Goal: Find specific page/section: Find specific page/section

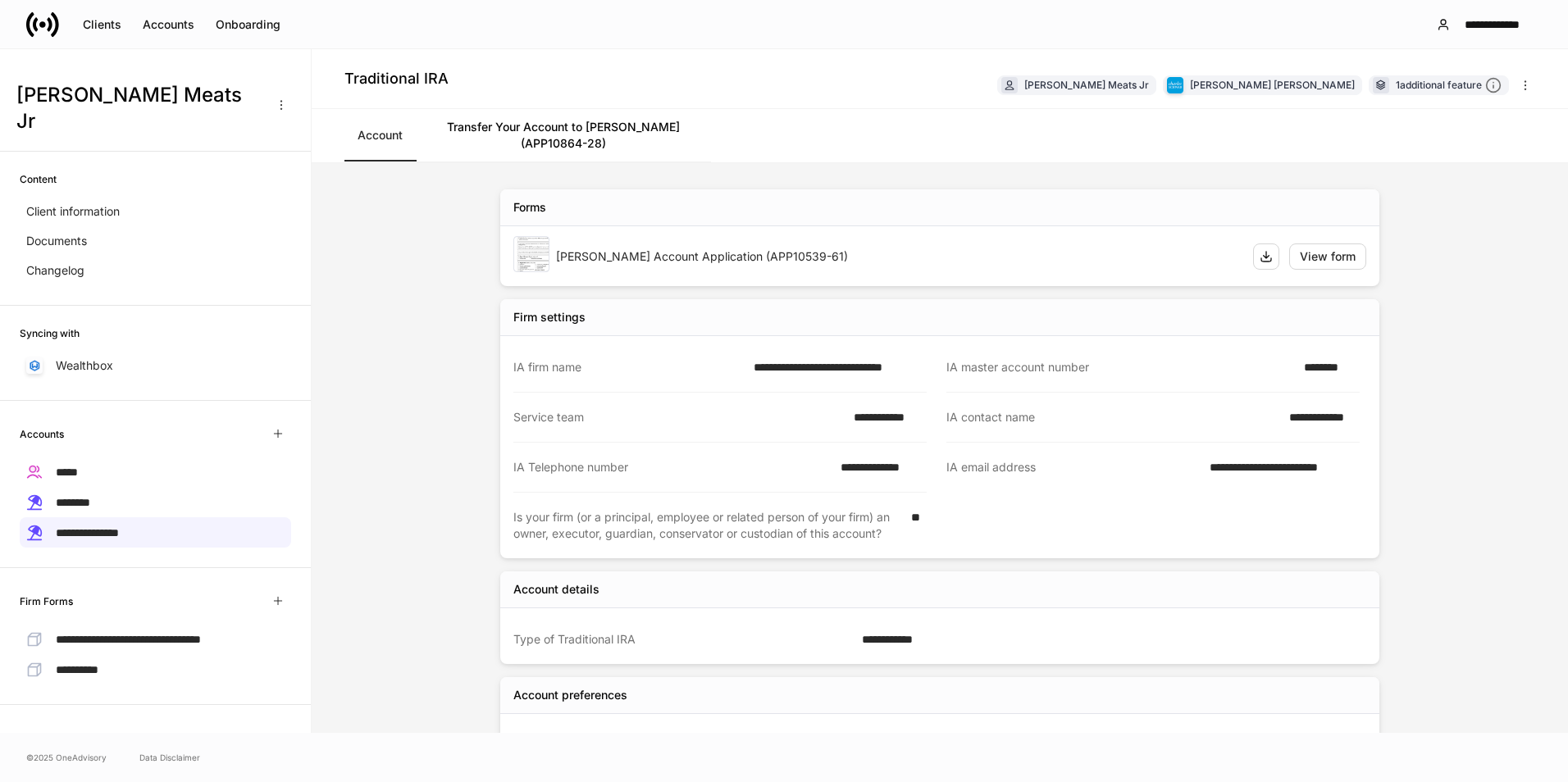
click at [57, 25] on icon at bounding box center [55, 24] width 8 height 25
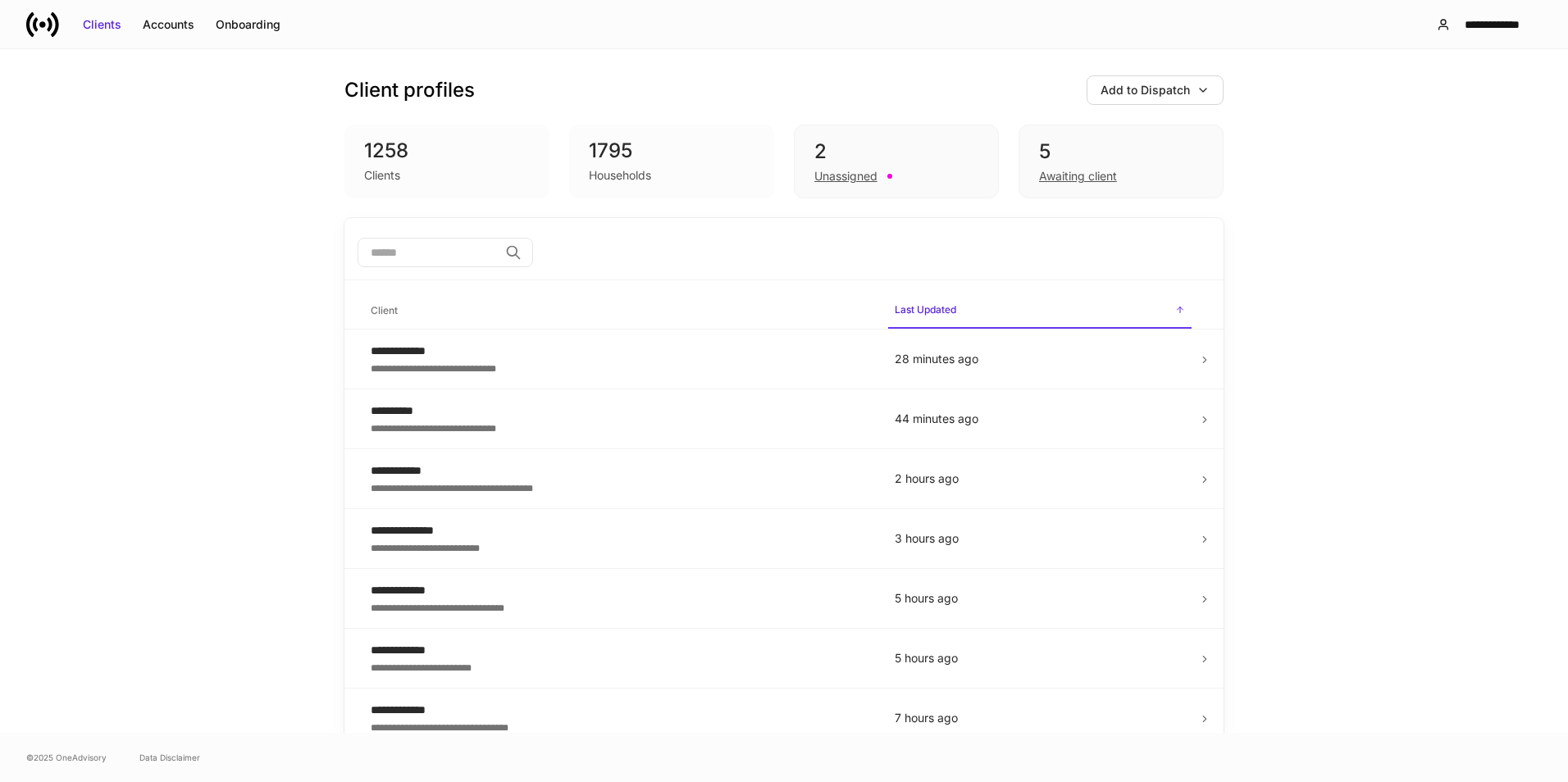
click at [407, 262] on input "search" at bounding box center [428, 252] width 141 height 29
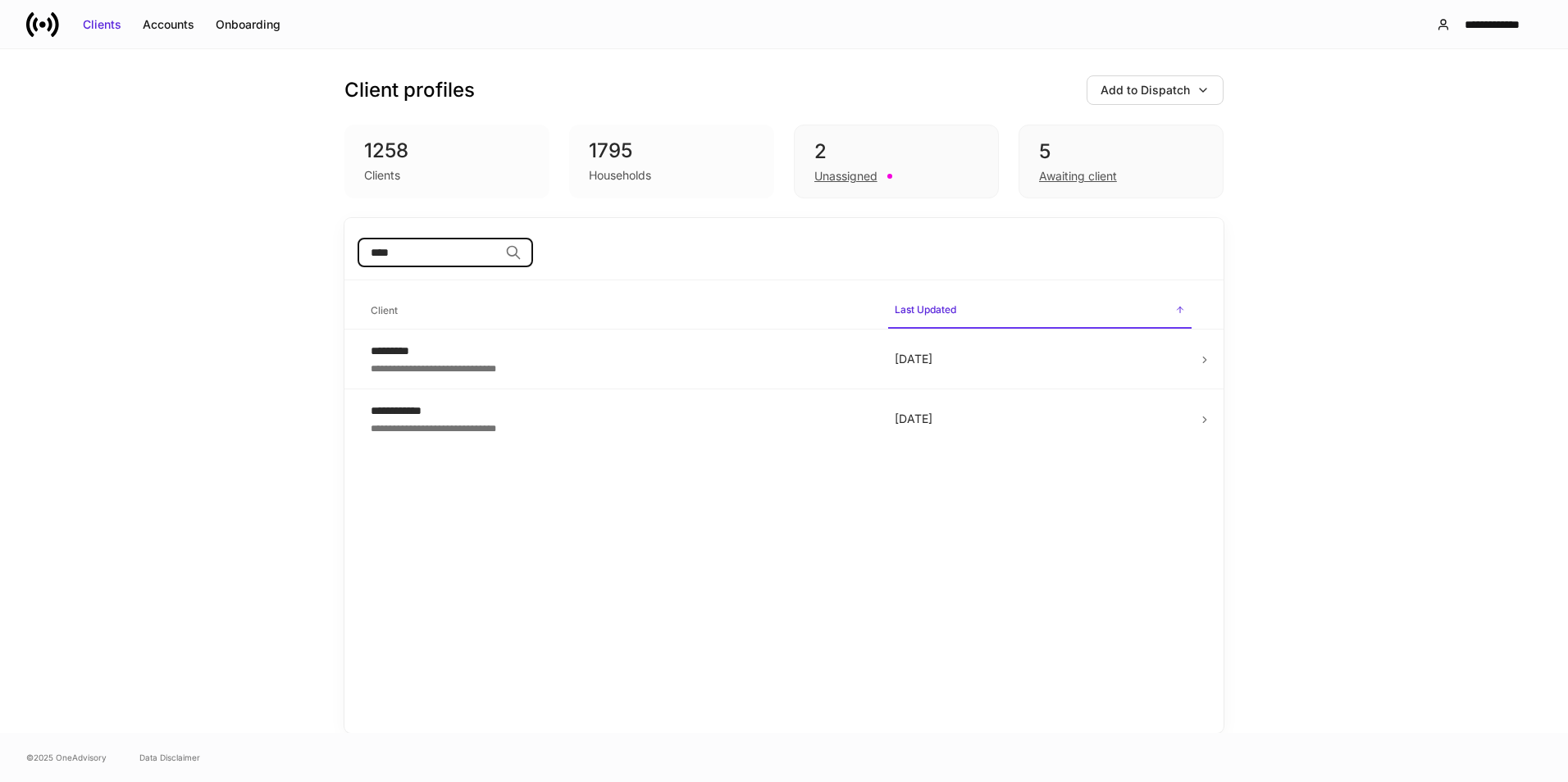
type input "****"
click at [942, 154] on div "2" at bounding box center [896, 152] width 164 height 26
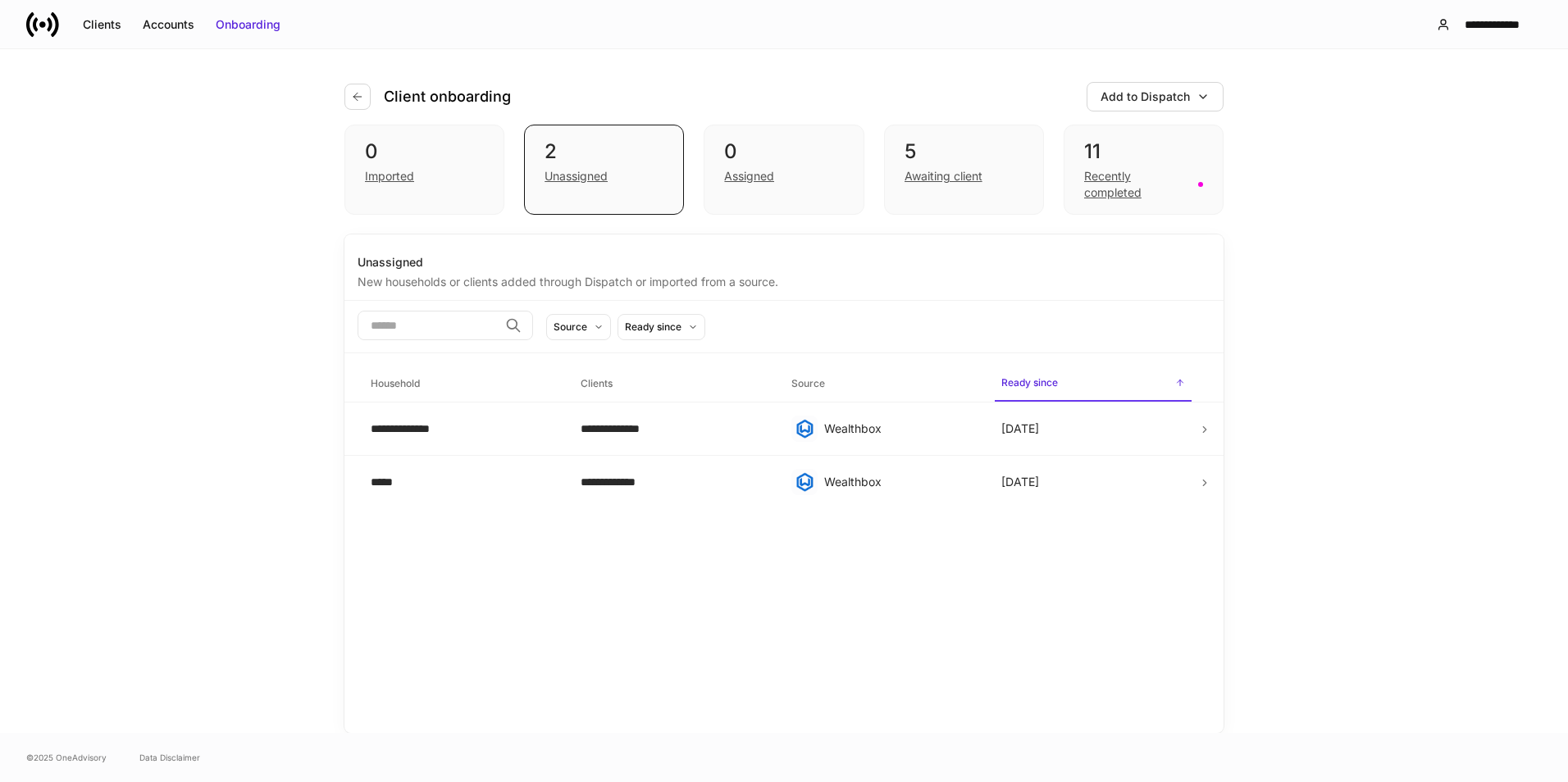
click at [995, 154] on div "5" at bounding box center [964, 152] width 119 height 26
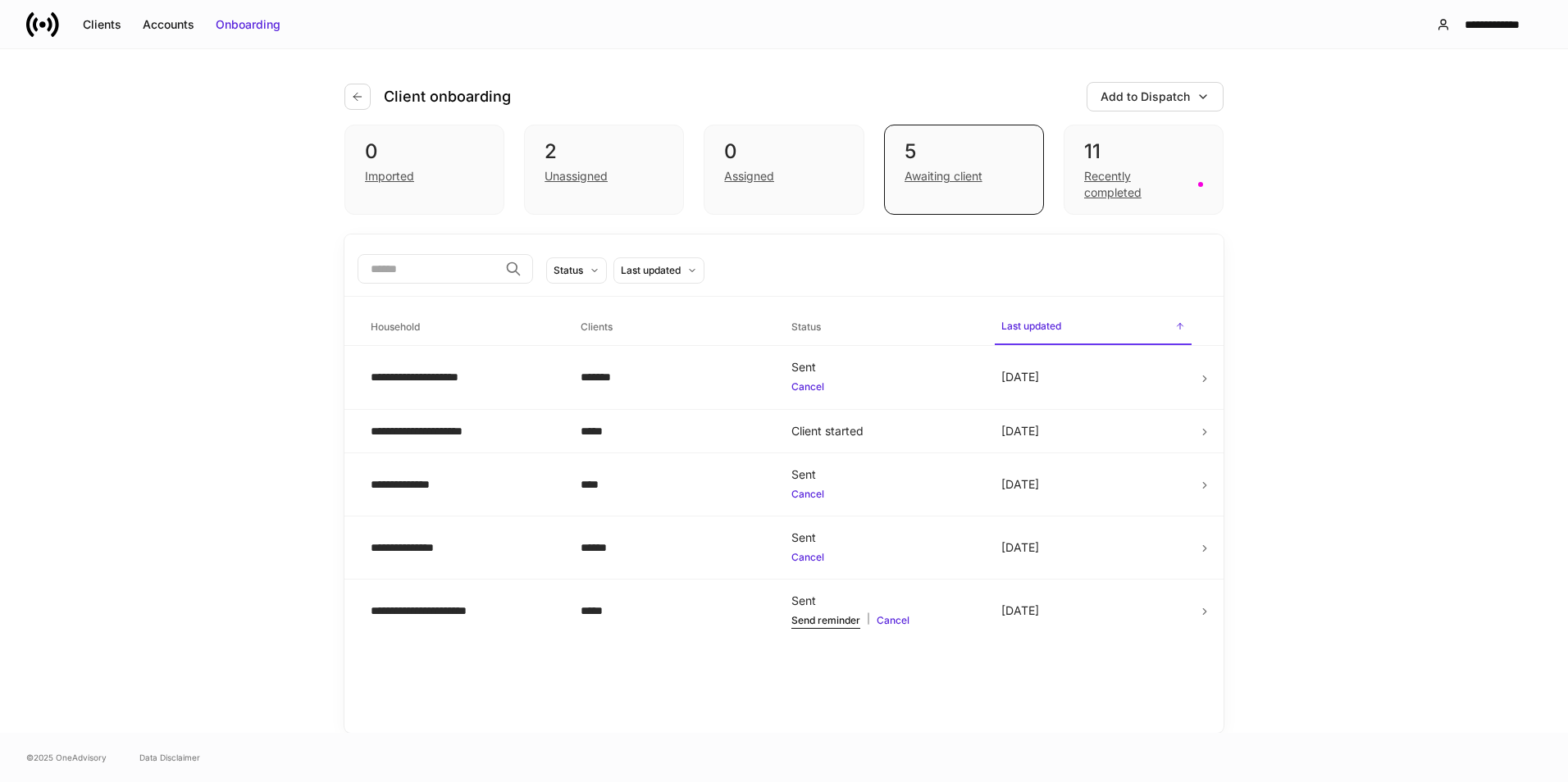
click at [1142, 149] on div "11" at bounding box center [1143, 152] width 119 height 26
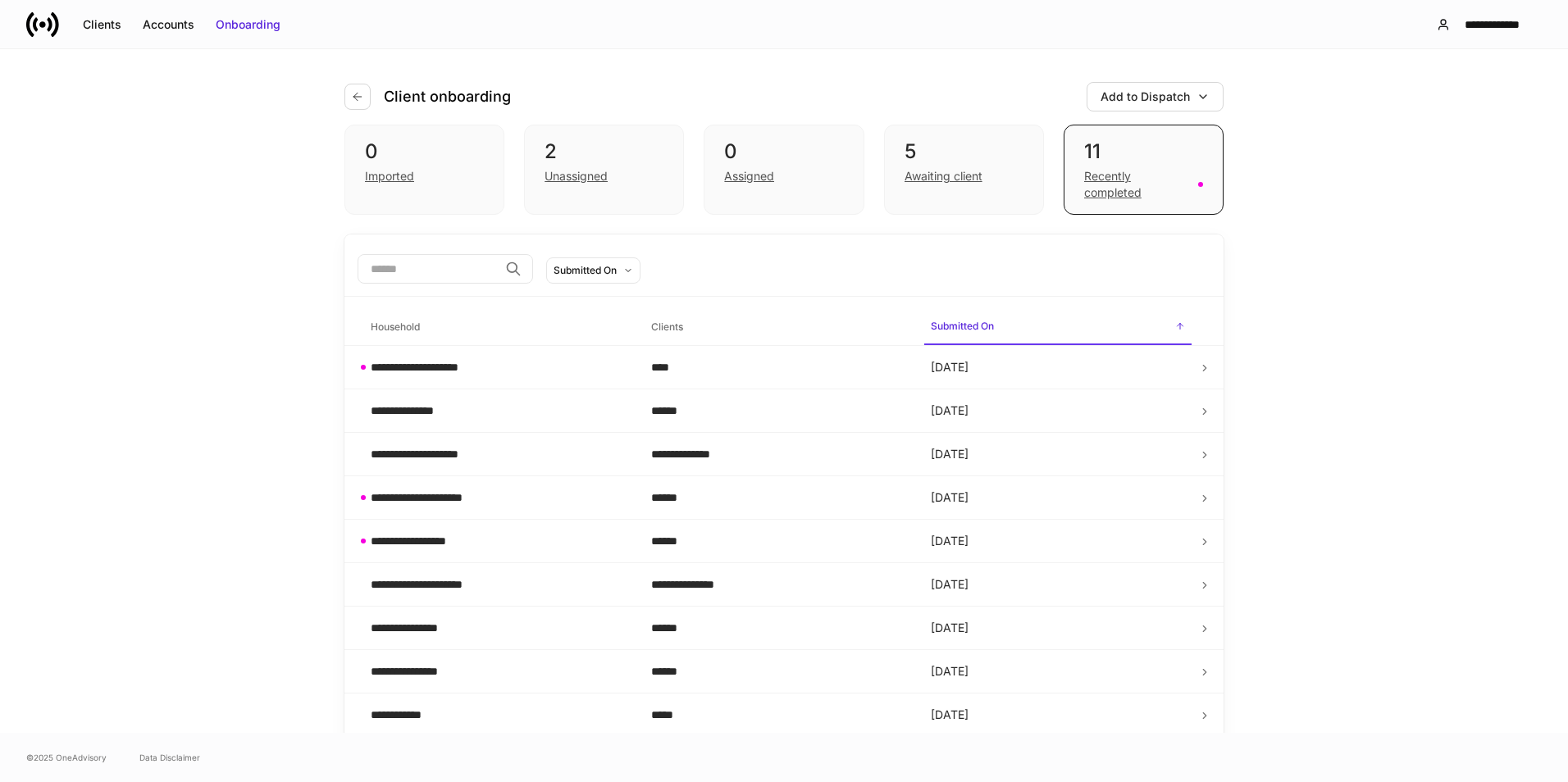
click at [355, 98] on icon "button" at bounding box center [358, 96] width 13 height 13
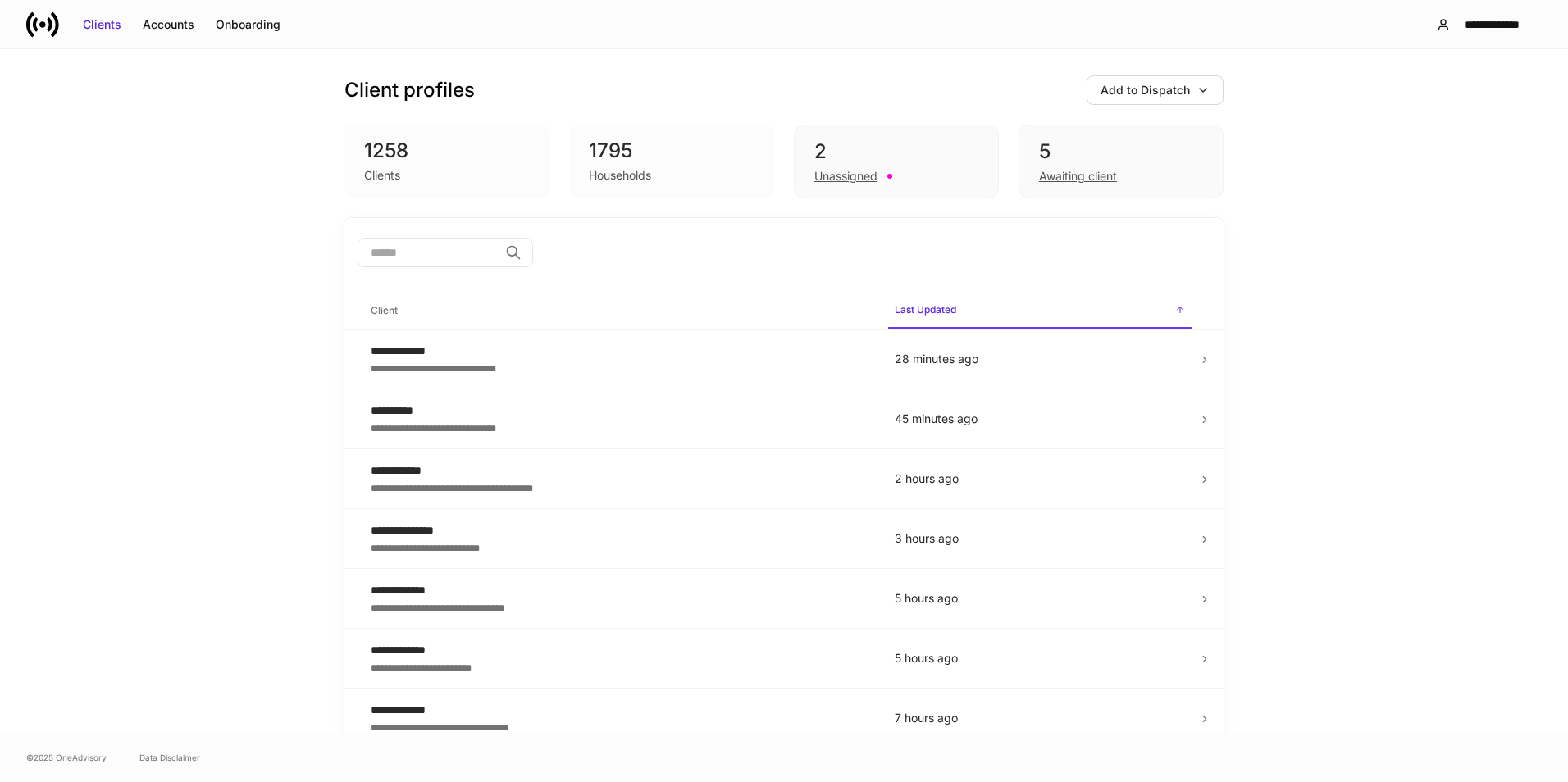
click at [398, 249] on input "search" at bounding box center [428, 252] width 141 height 29
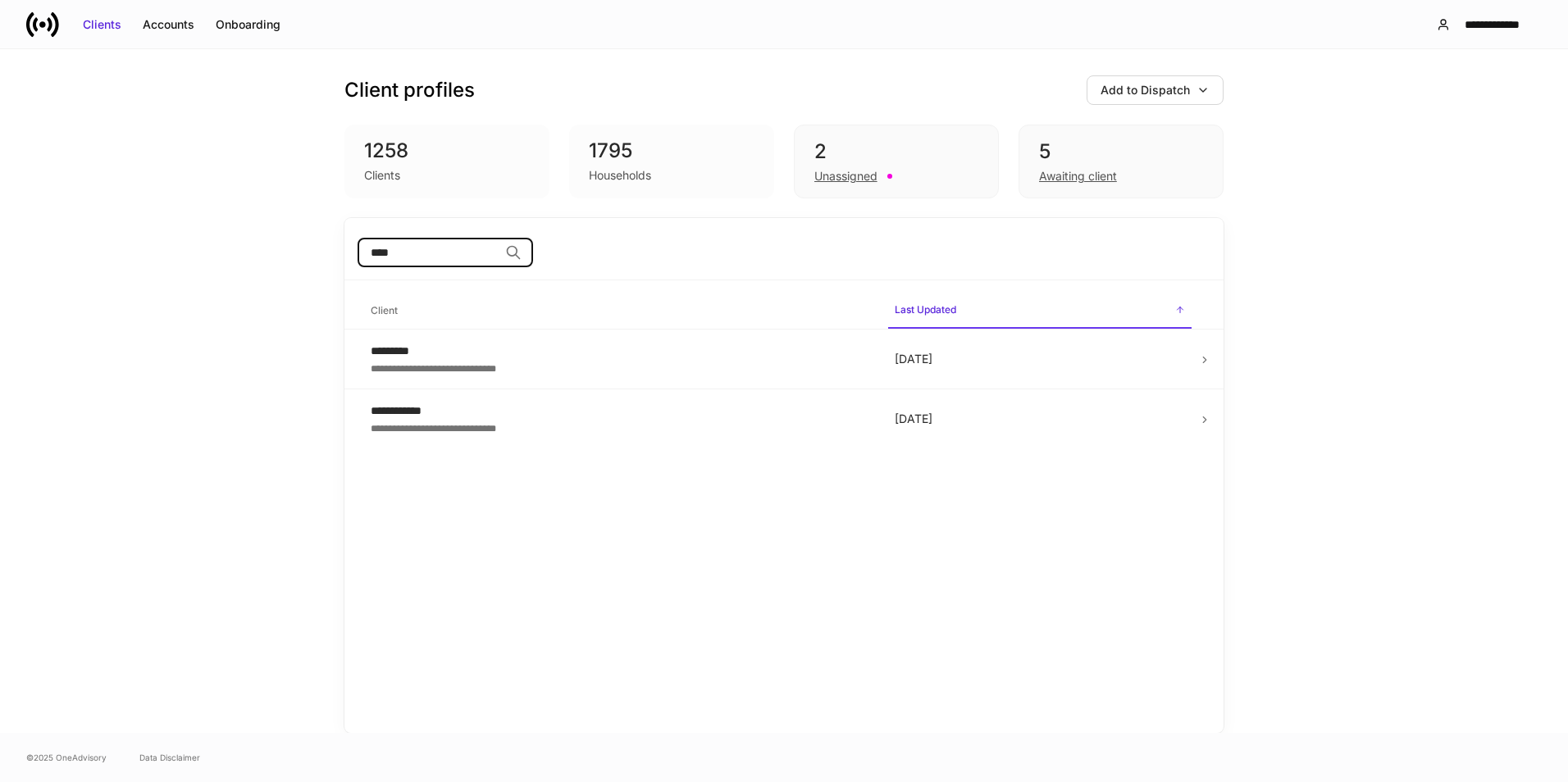
type input "****"
click at [617, 352] on div "*********" at bounding box center [620, 350] width 498 height 17
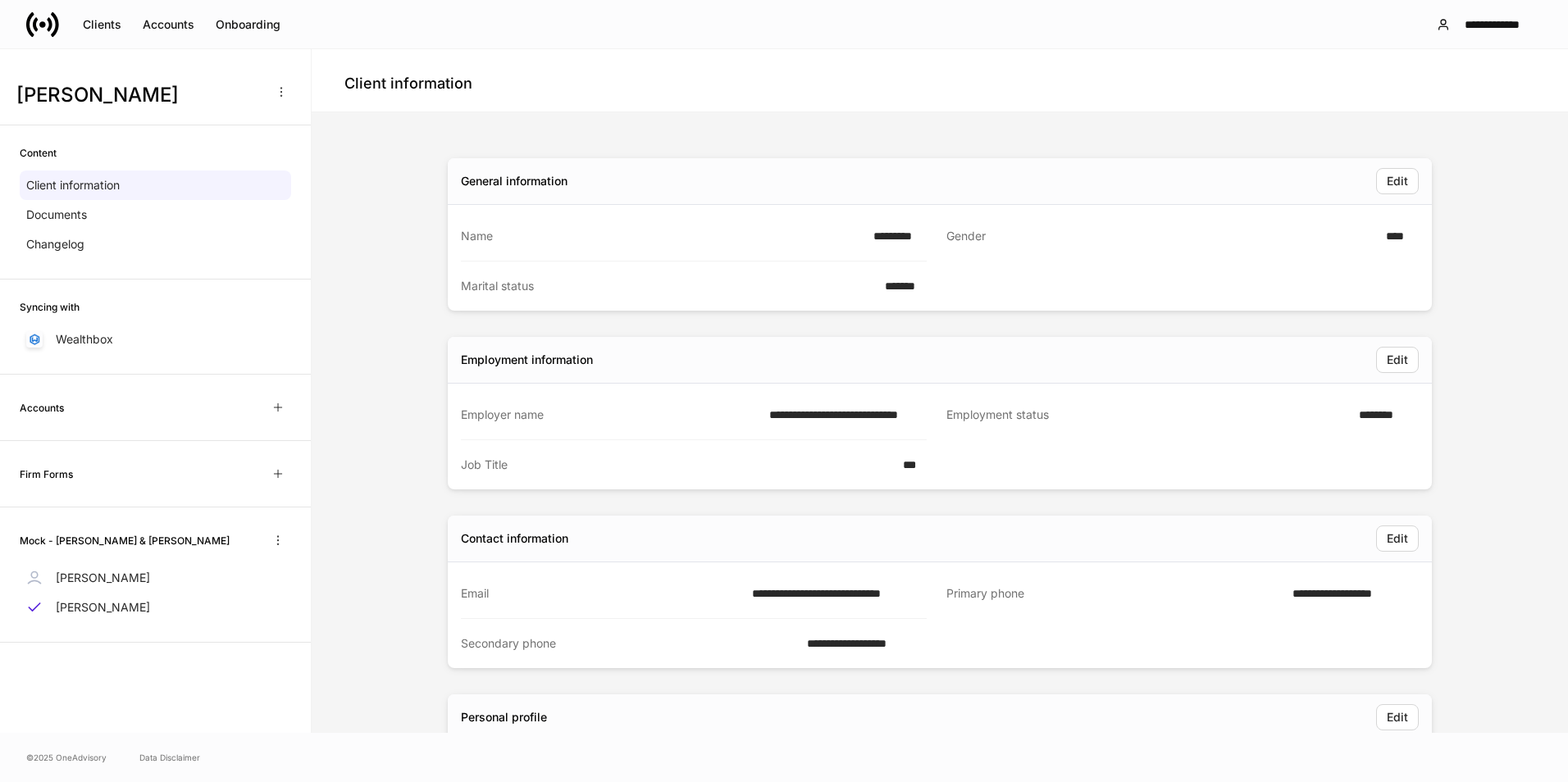
click at [274, 83] on button "button" at bounding box center [282, 92] width 26 height 26
drag, startPoint x: 1470, startPoint y: 545, endPoint x: 1482, endPoint y: 544, distance: 12.0
click at [1471, 545] on div at bounding box center [784, 391] width 1568 height 782
click at [109, 581] on p "Cynthia Mock" at bounding box center [102, 578] width 94 height 17
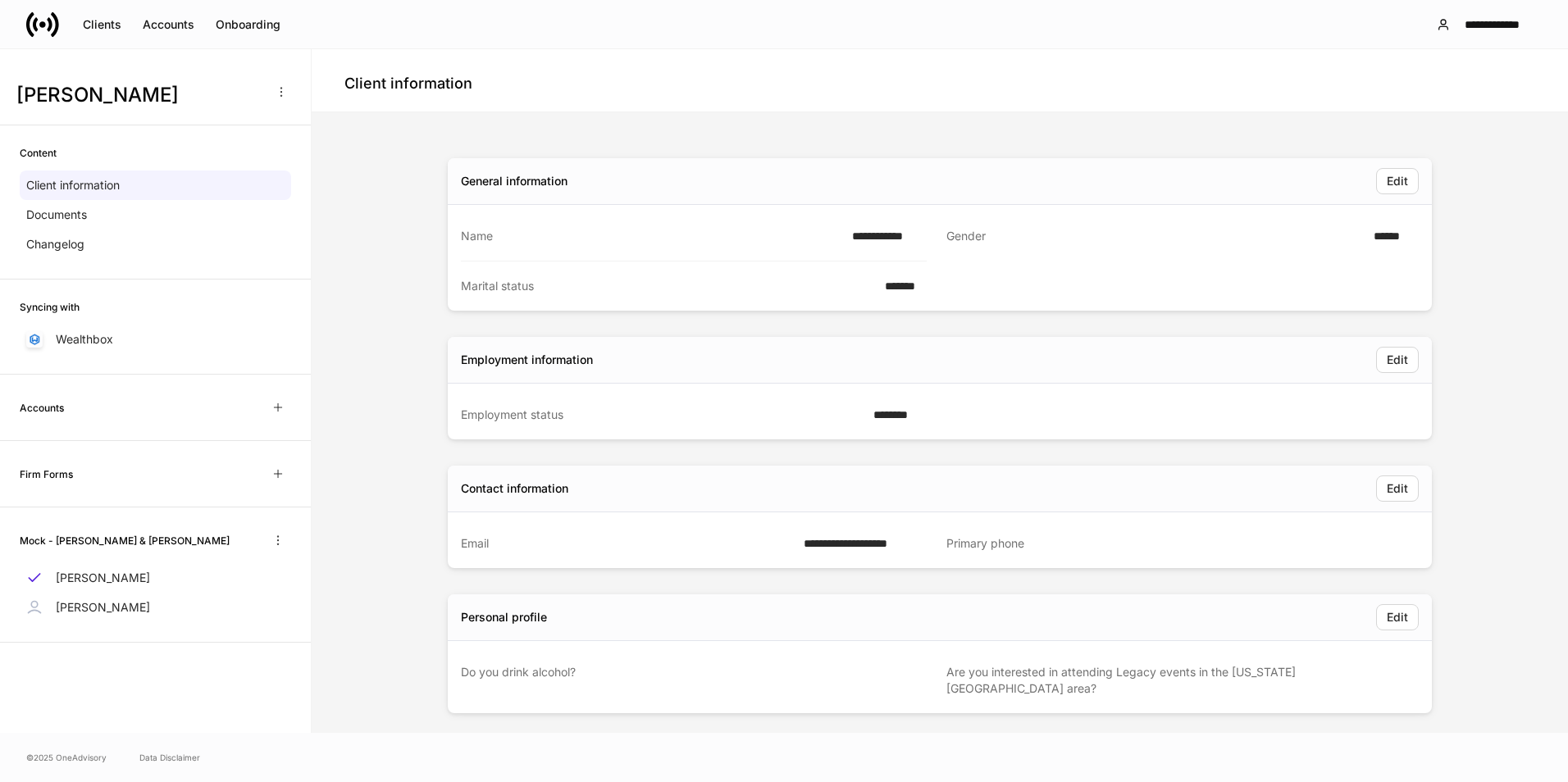
click at [283, 86] on icon "button" at bounding box center [281, 92] width 13 height 13
click at [393, 142] on div at bounding box center [784, 391] width 1568 height 782
click at [93, 214] on div "Documents" at bounding box center [155, 214] width 271 height 29
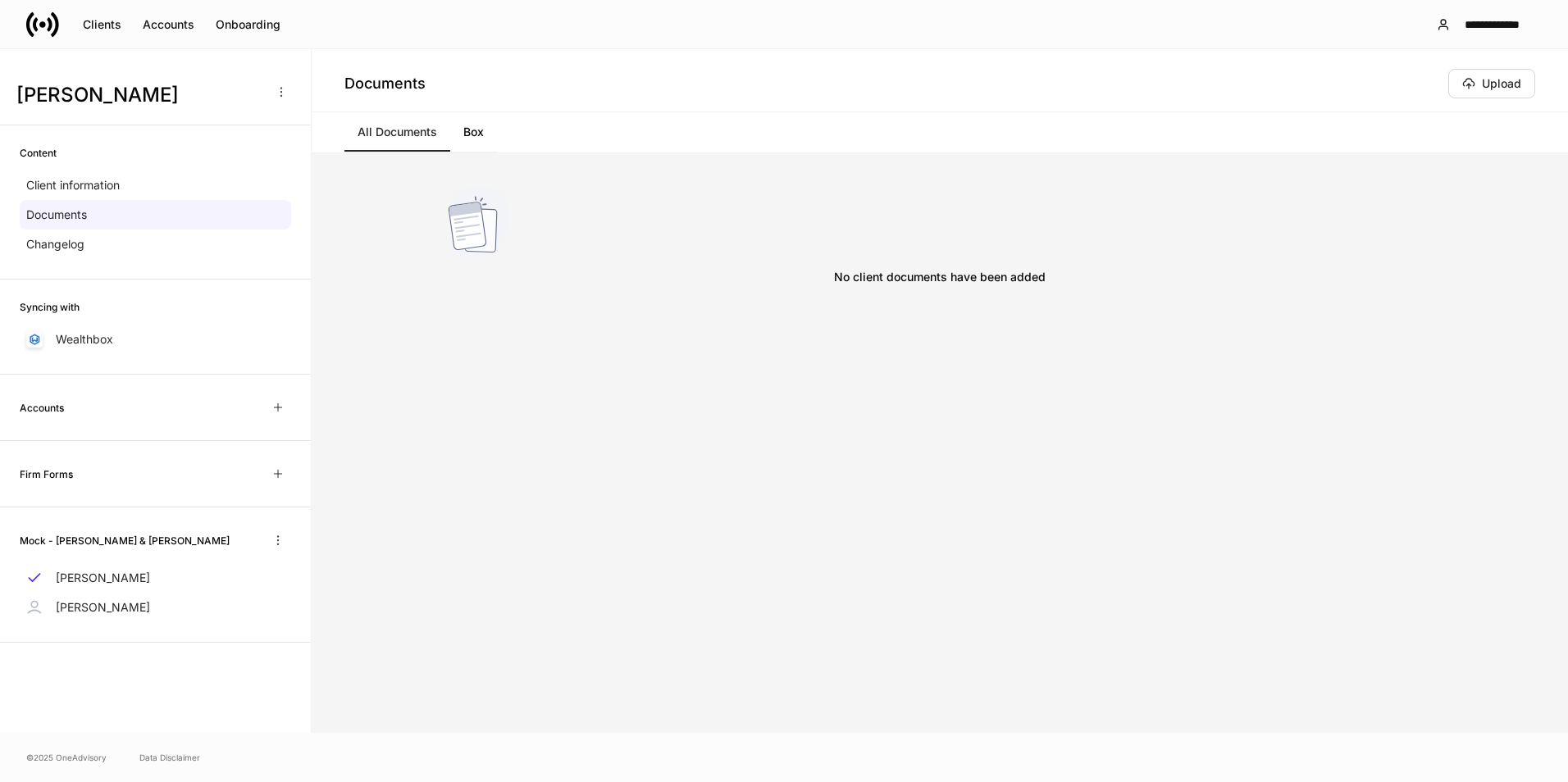
click at [91, 238] on div "Changelog" at bounding box center [155, 244] width 271 height 29
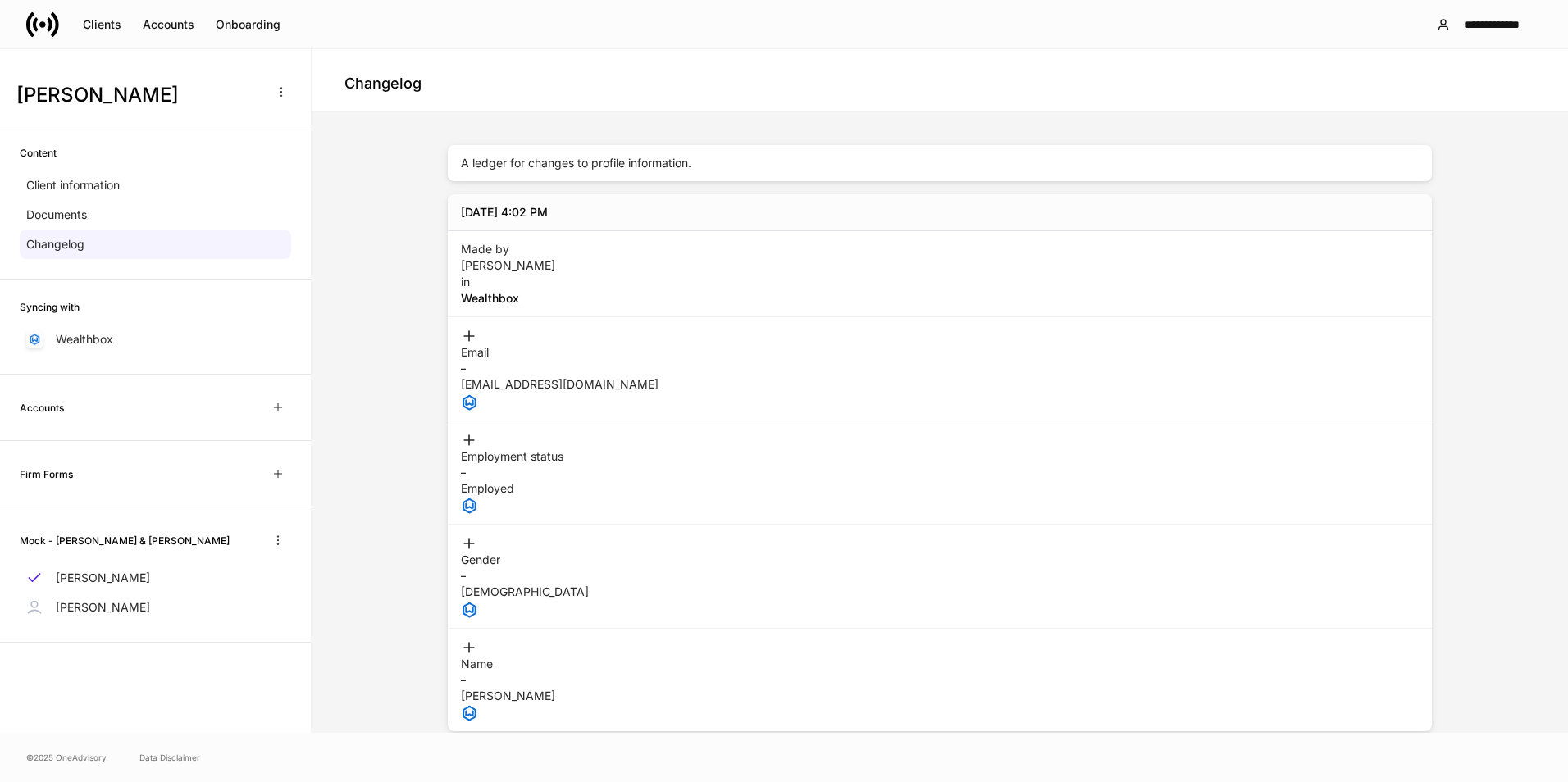
drag, startPoint x: 78, startPoint y: 615, endPoint x: 83, endPoint y: 607, distance: 9.4
click at [78, 613] on p "Phil Mock" at bounding box center [102, 607] width 94 height 17
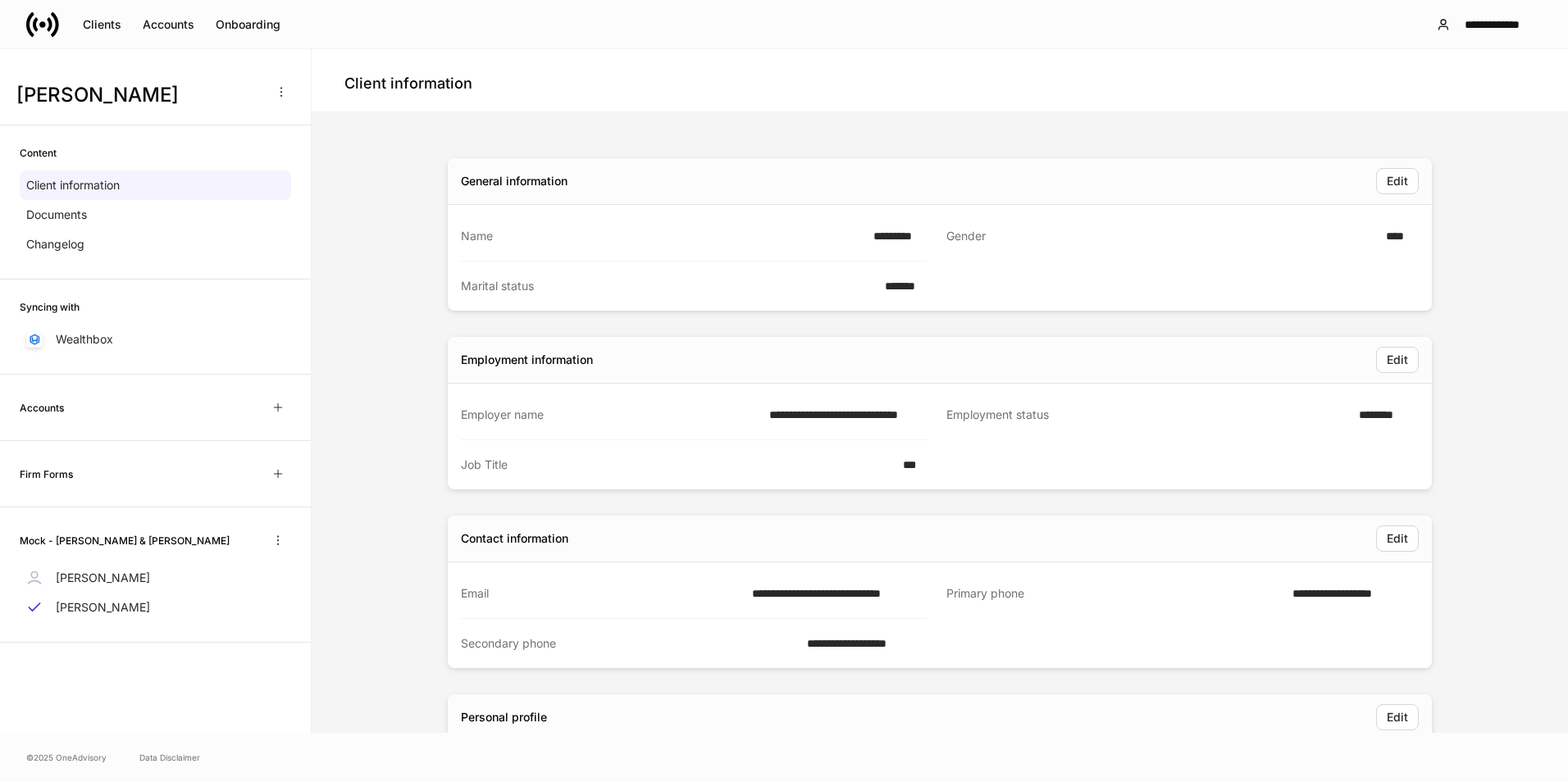
click at [116, 24] on div "Clients" at bounding box center [102, 25] width 39 height 17
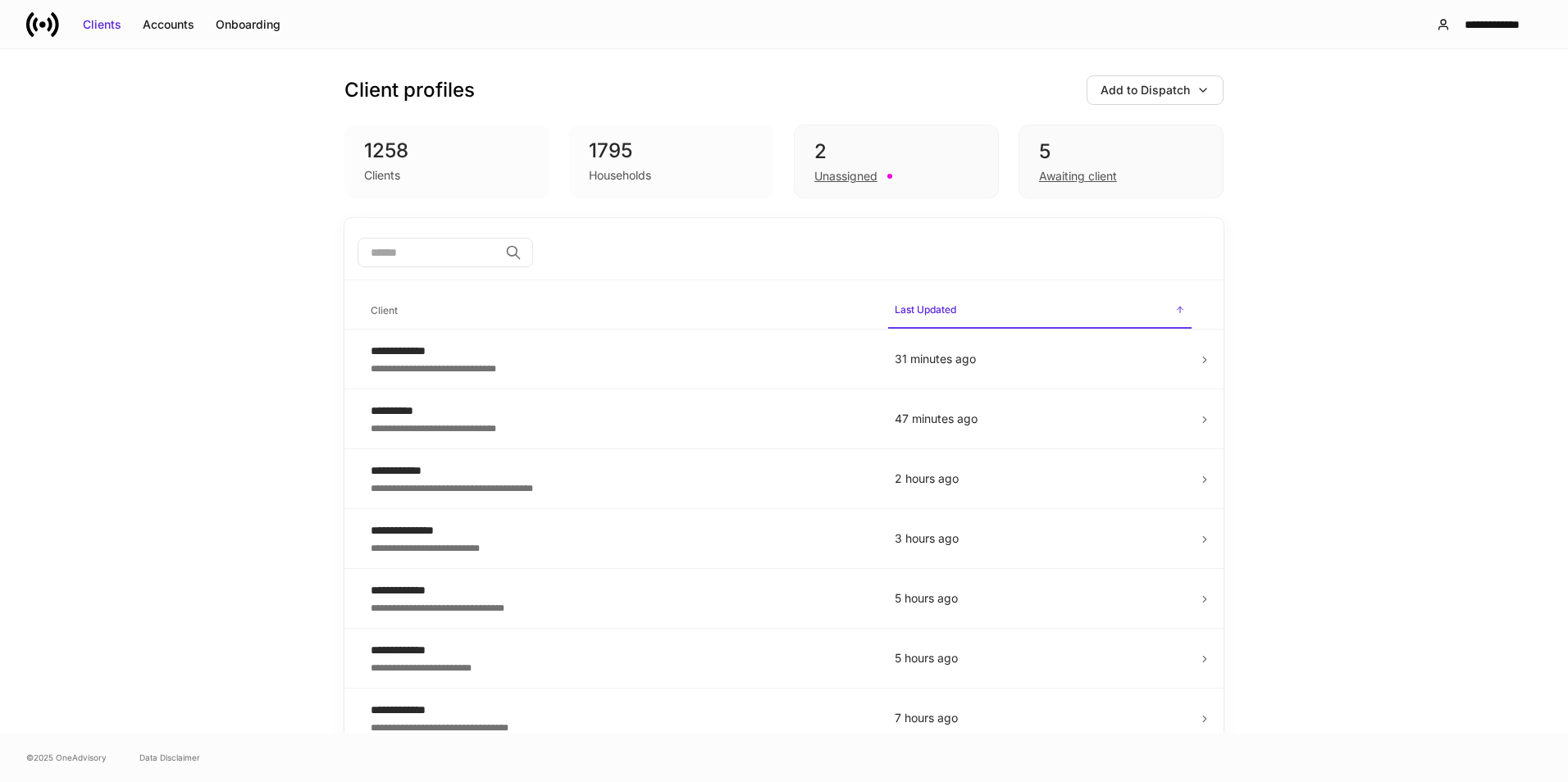
click at [397, 257] on input "search" at bounding box center [428, 252] width 141 height 29
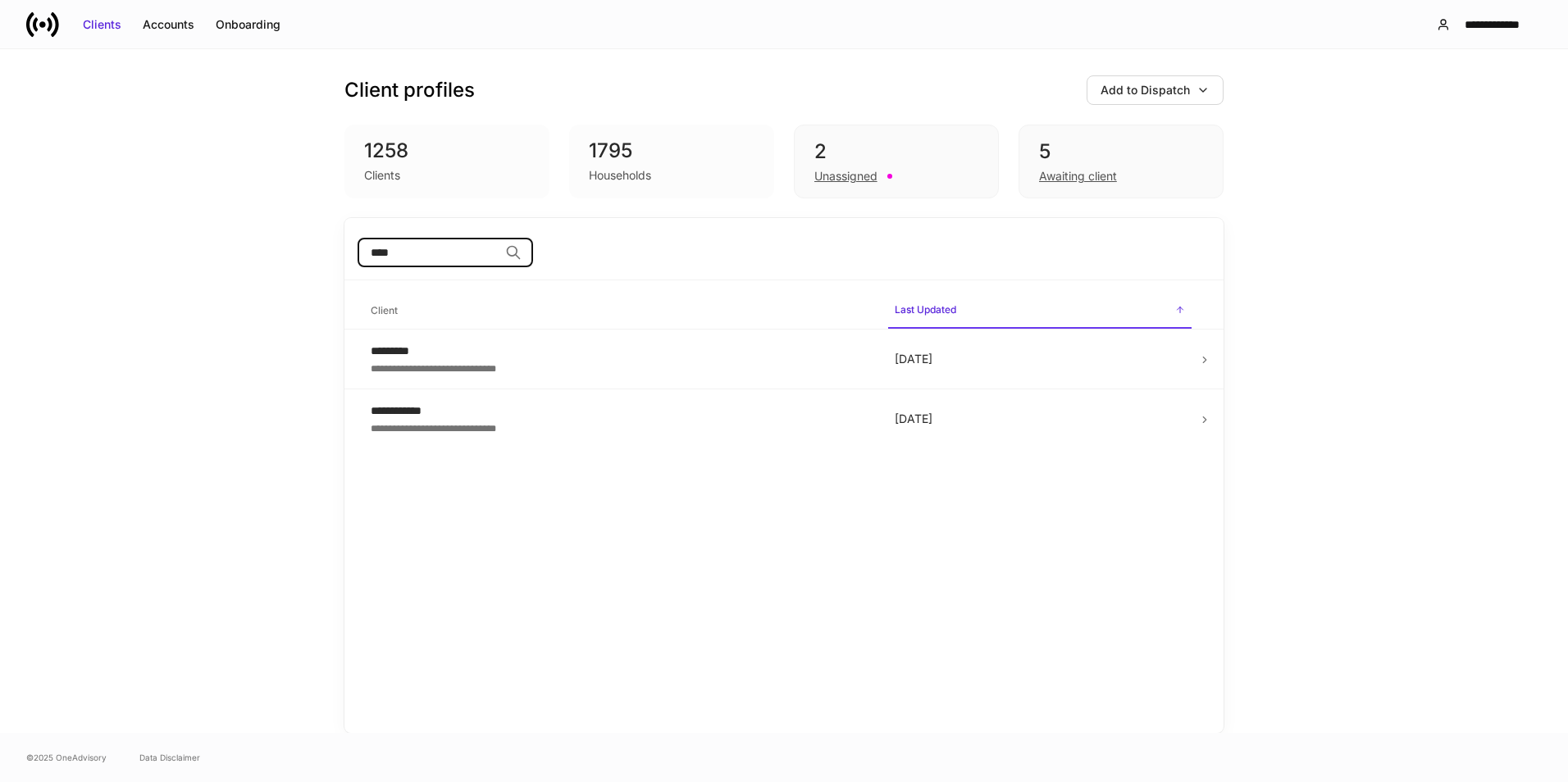
type input "****"
click at [708, 354] on div "*********" at bounding box center [620, 350] width 498 height 17
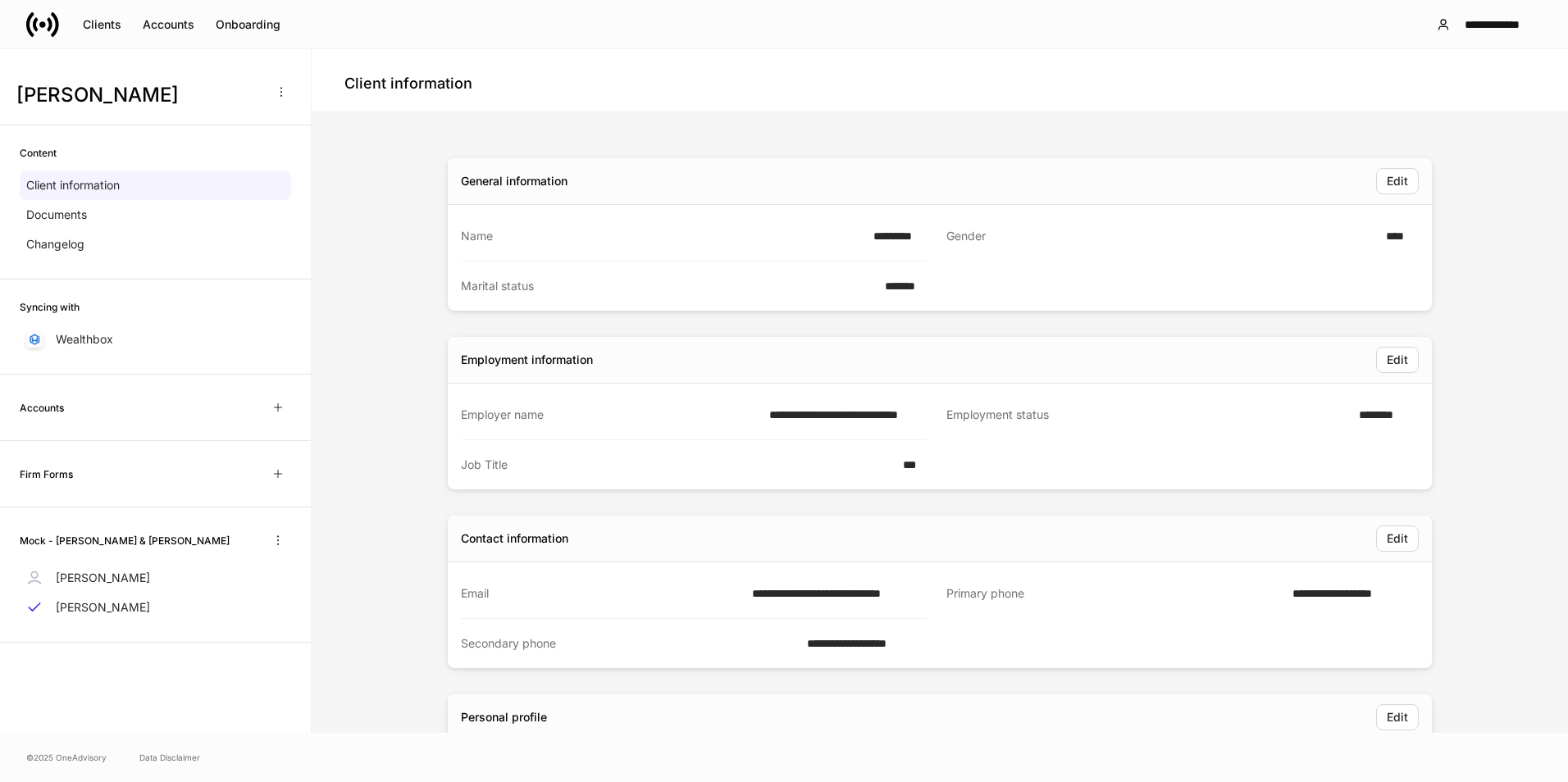
click at [279, 94] on icon "button" at bounding box center [281, 92] width 13 height 13
click at [206, 95] on div at bounding box center [784, 391] width 1568 height 782
click at [90, 18] on div "Clients" at bounding box center [102, 25] width 39 height 17
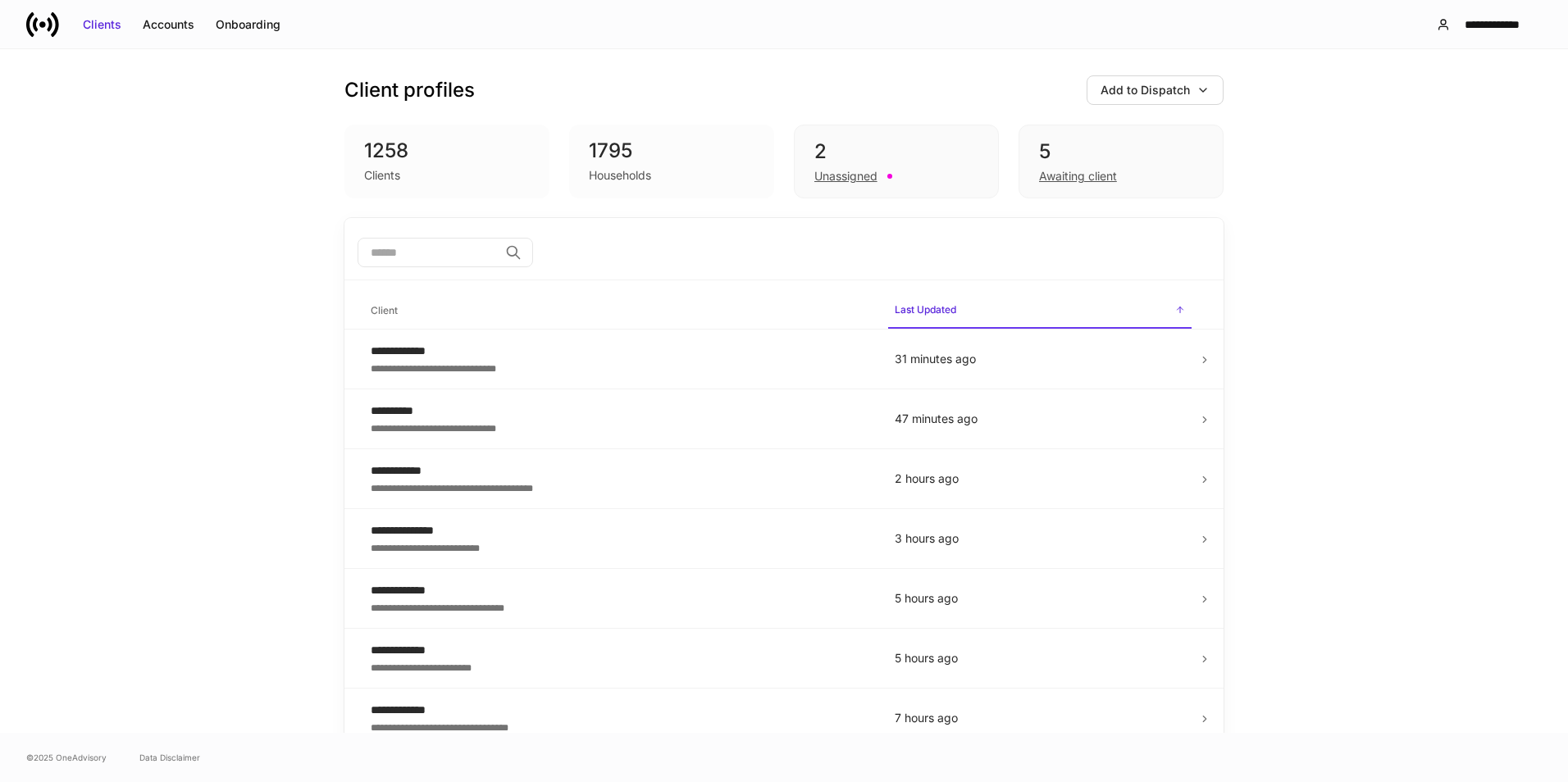
click at [244, 18] on div "Onboarding" at bounding box center [247, 25] width 64 height 17
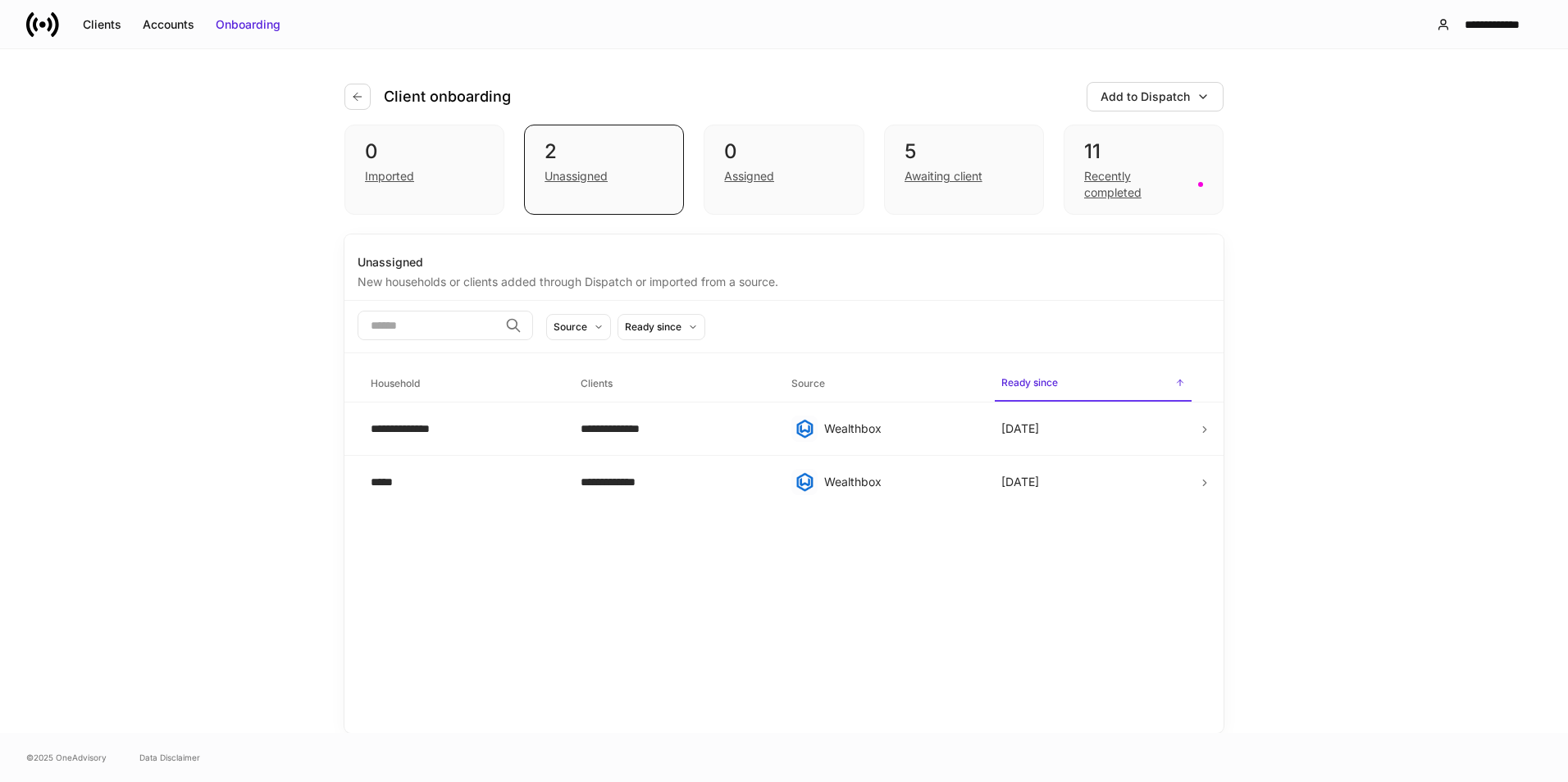
click at [815, 156] on div "0" at bounding box center [783, 152] width 119 height 26
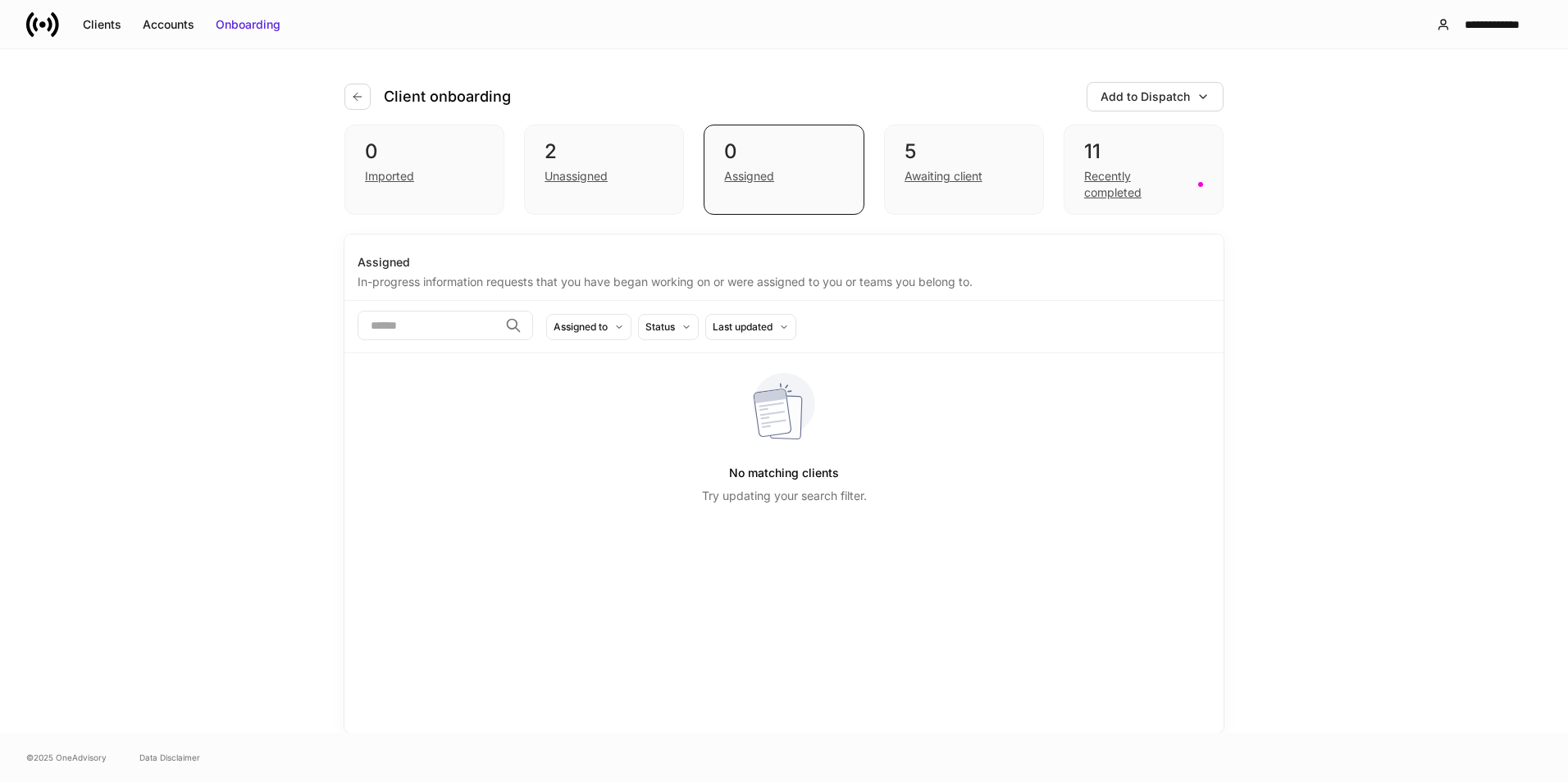
click at [969, 155] on div "5" at bounding box center [964, 152] width 119 height 26
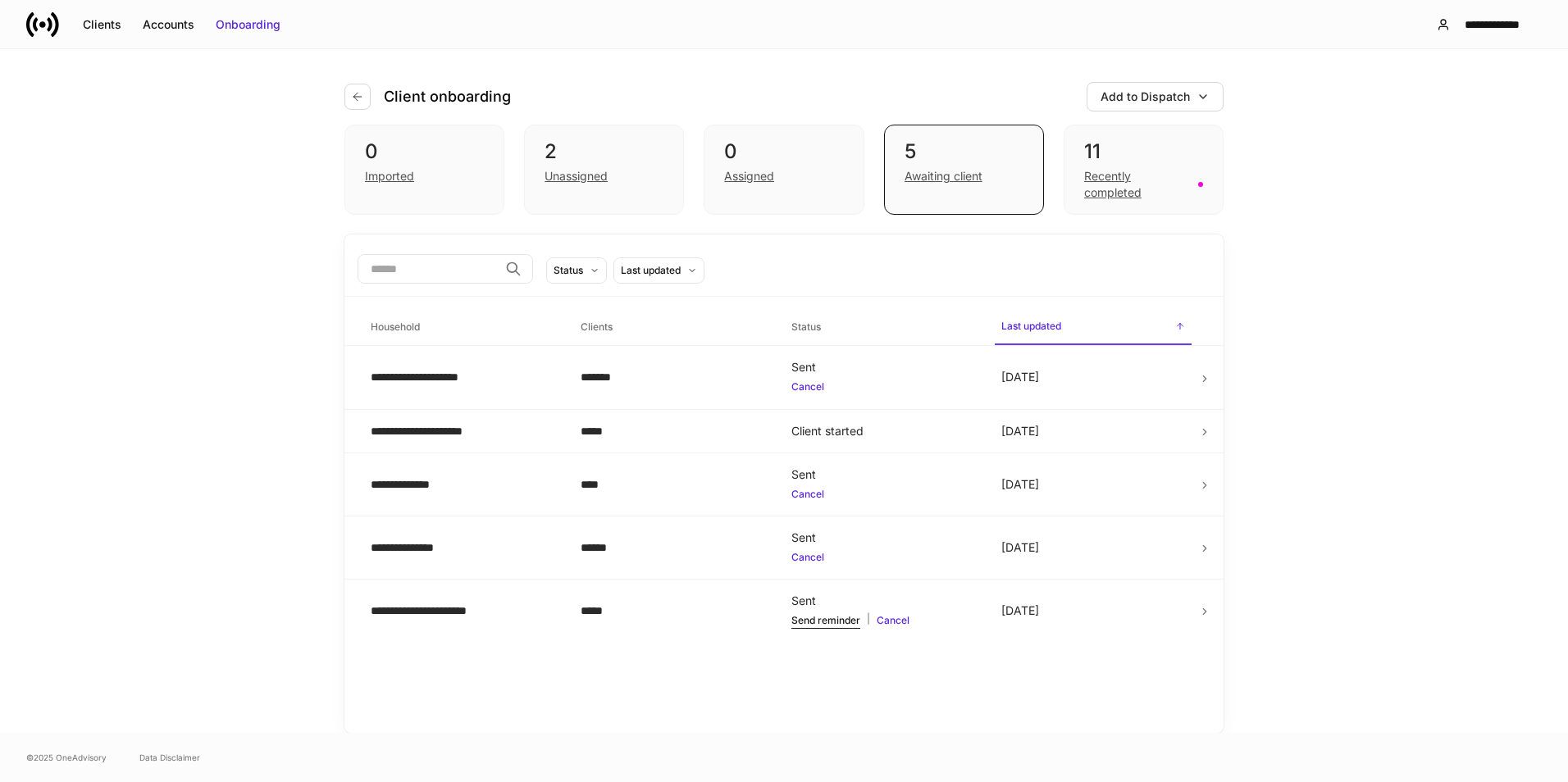
click at [1121, 135] on div "11 Recently completed" at bounding box center [1143, 169] width 160 height 90
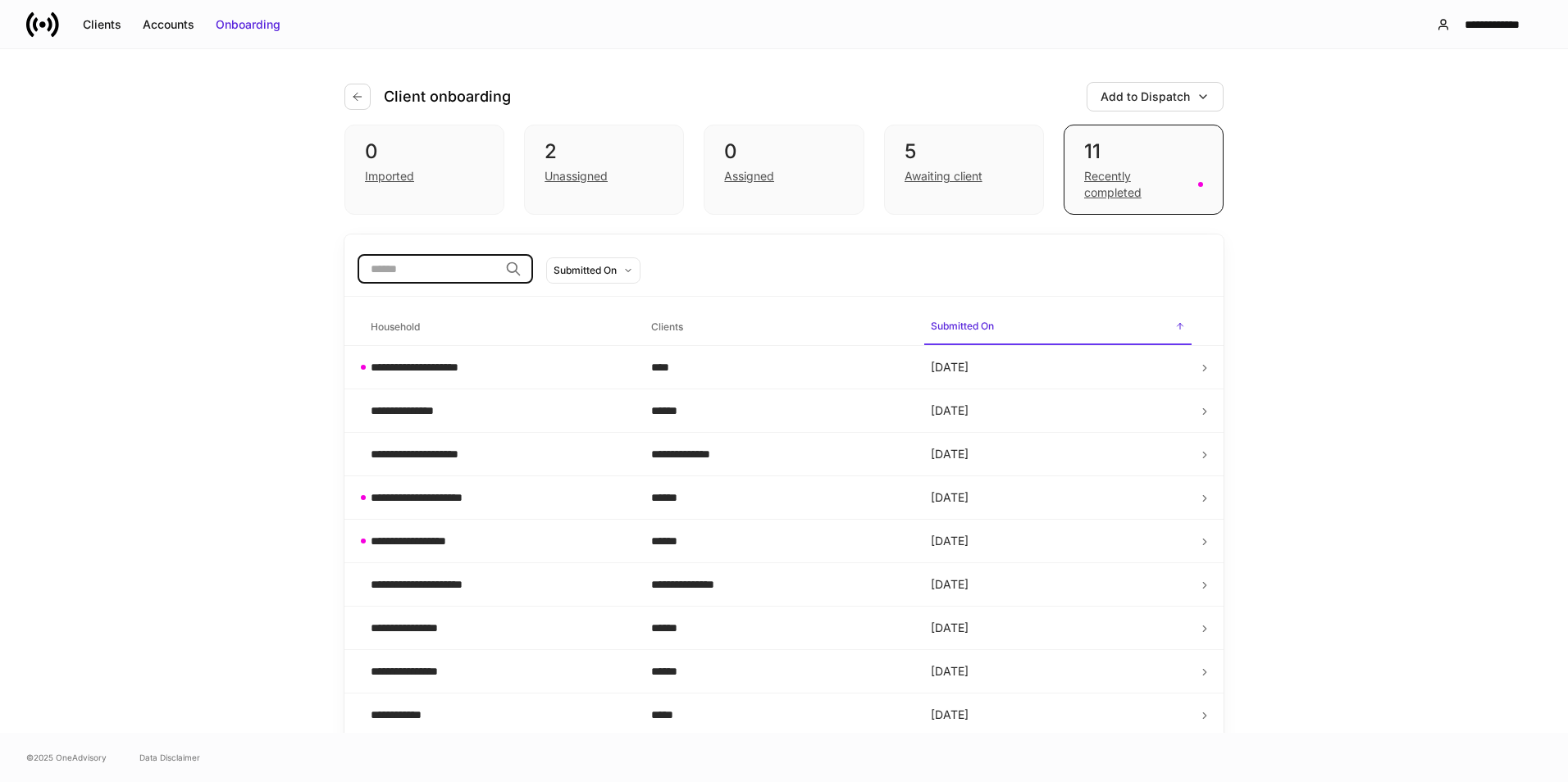
click at [427, 267] on input "search" at bounding box center [428, 268] width 141 height 29
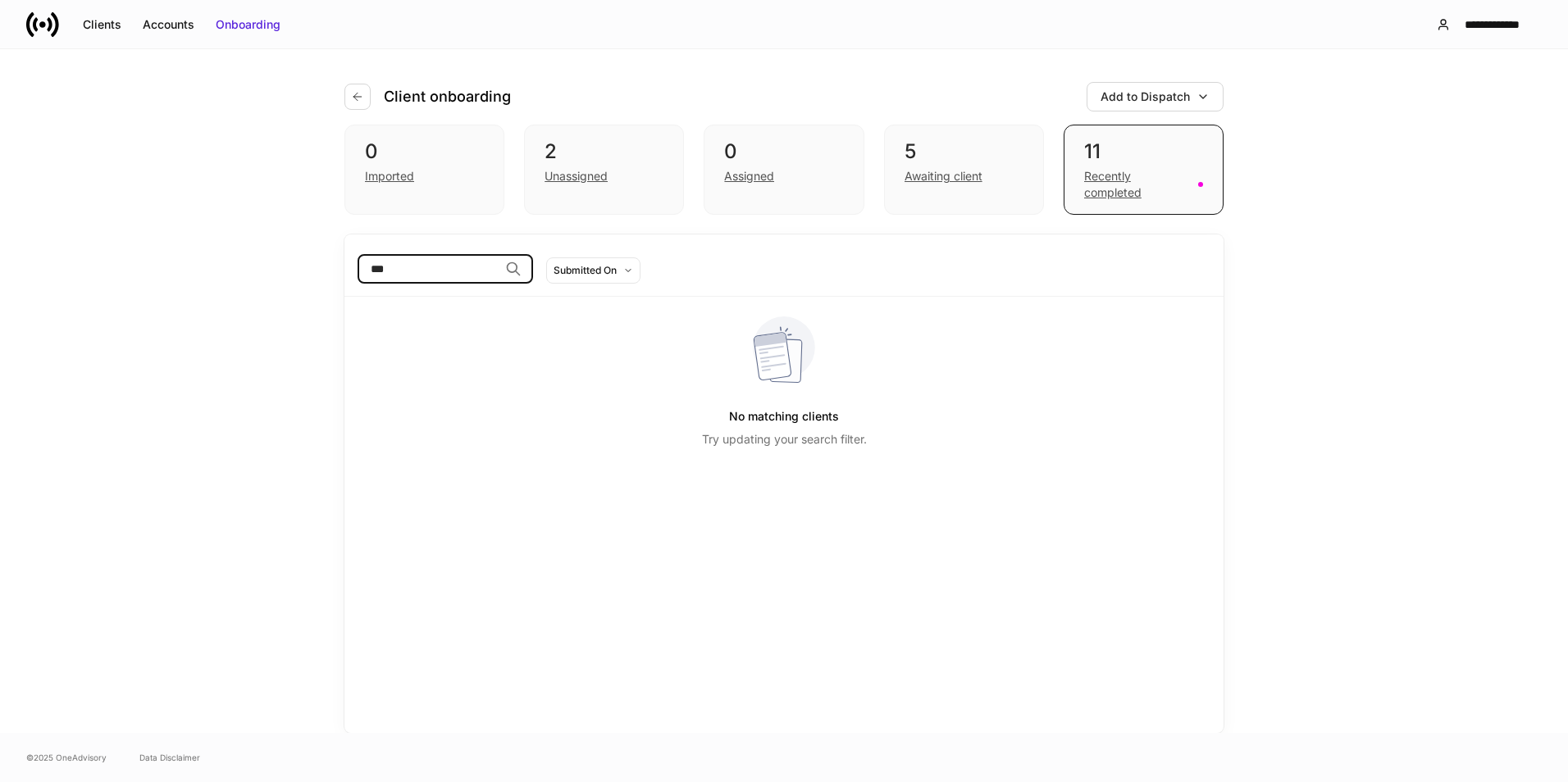
type input "****"
click at [499, 269] on input "****" at bounding box center [428, 268] width 141 height 29
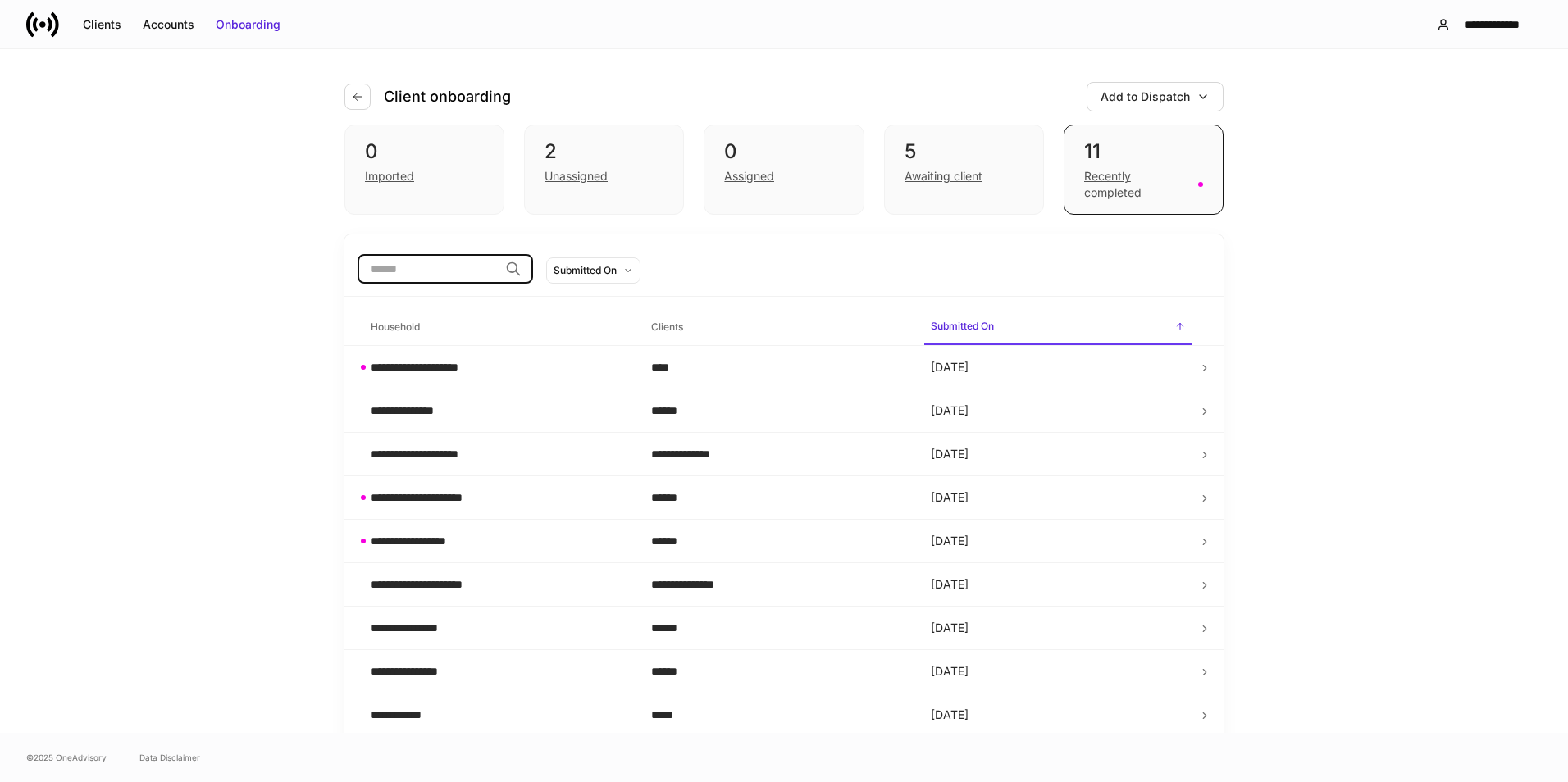
click at [560, 167] on div "Unassigned" at bounding box center [604, 175] width 119 height 19
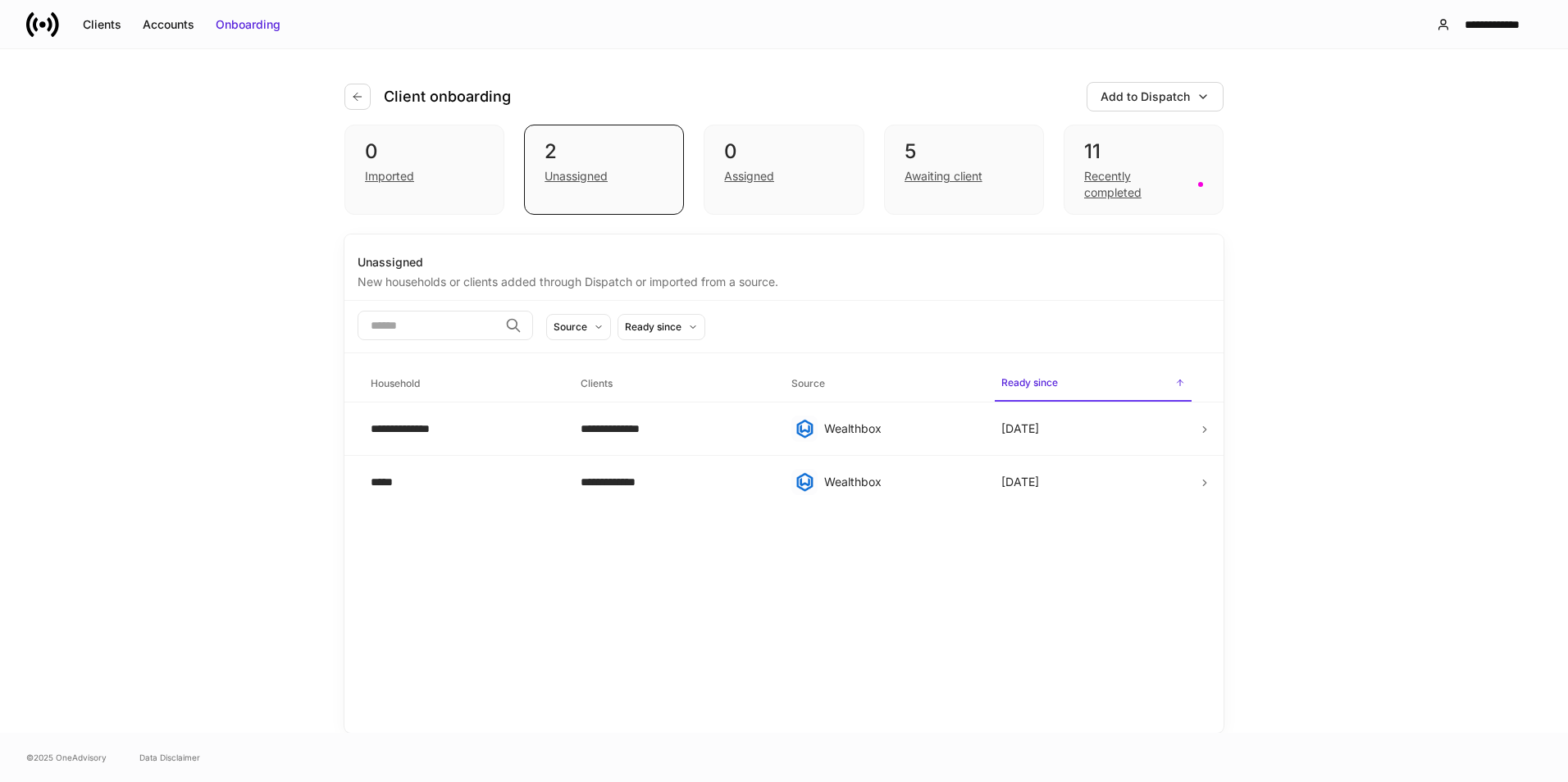
click at [810, 155] on div "0" at bounding box center [783, 152] width 119 height 26
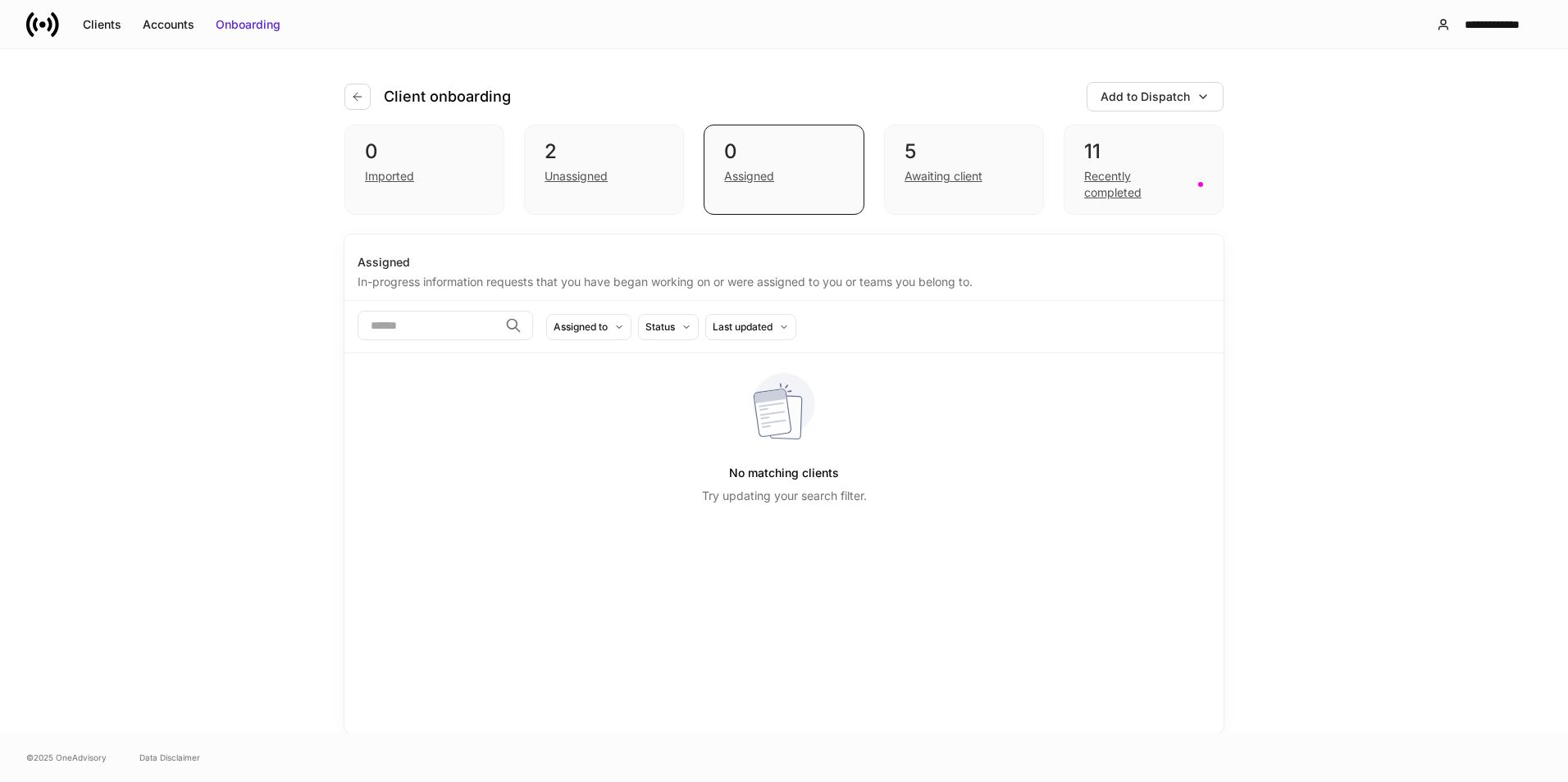
click at [947, 143] on div "5" at bounding box center [964, 152] width 119 height 26
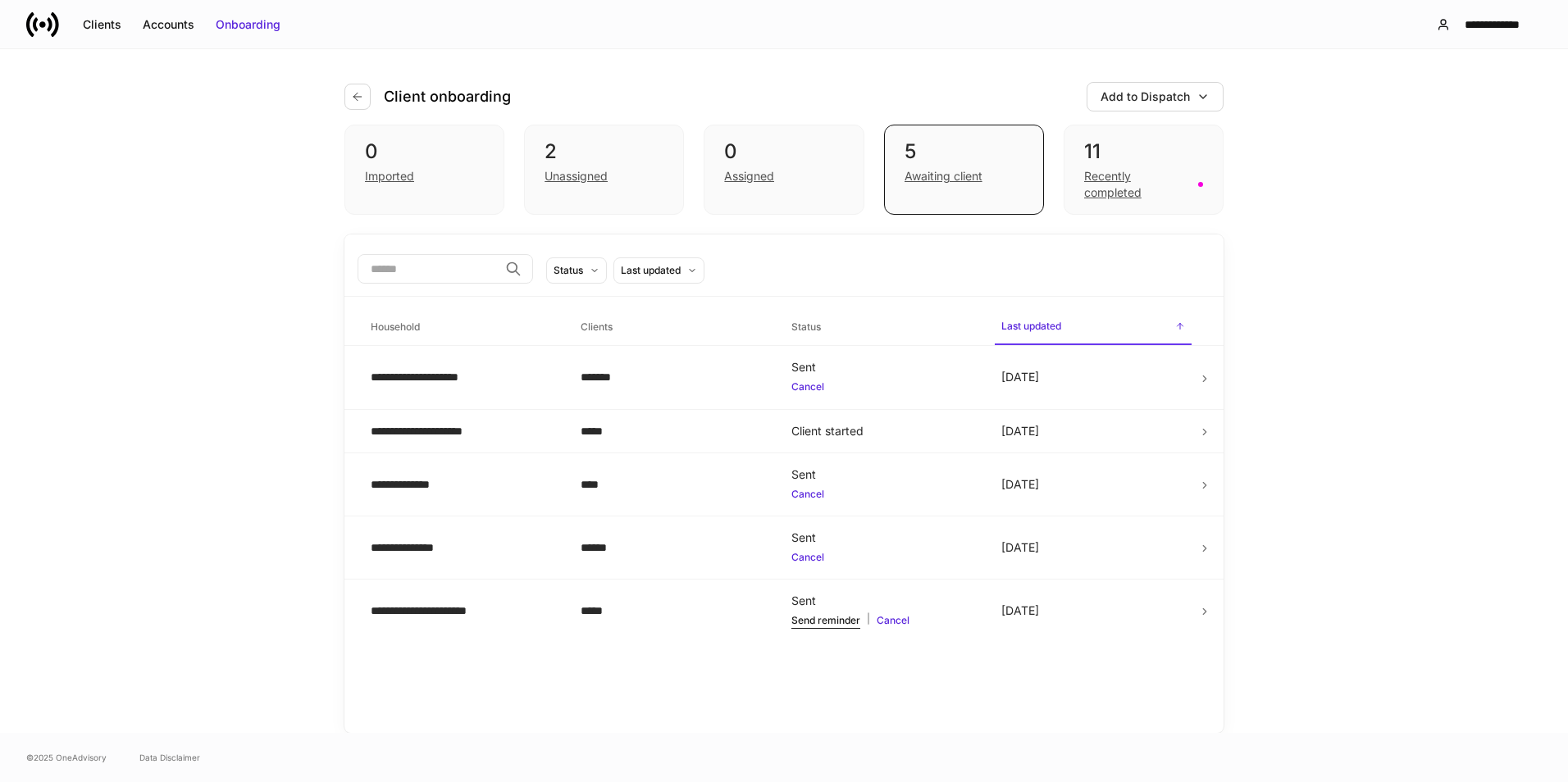
click at [351, 98] on button "button" at bounding box center [358, 97] width 26 height 26
